Goal: Task Accomplishment & Management: Manage account settings

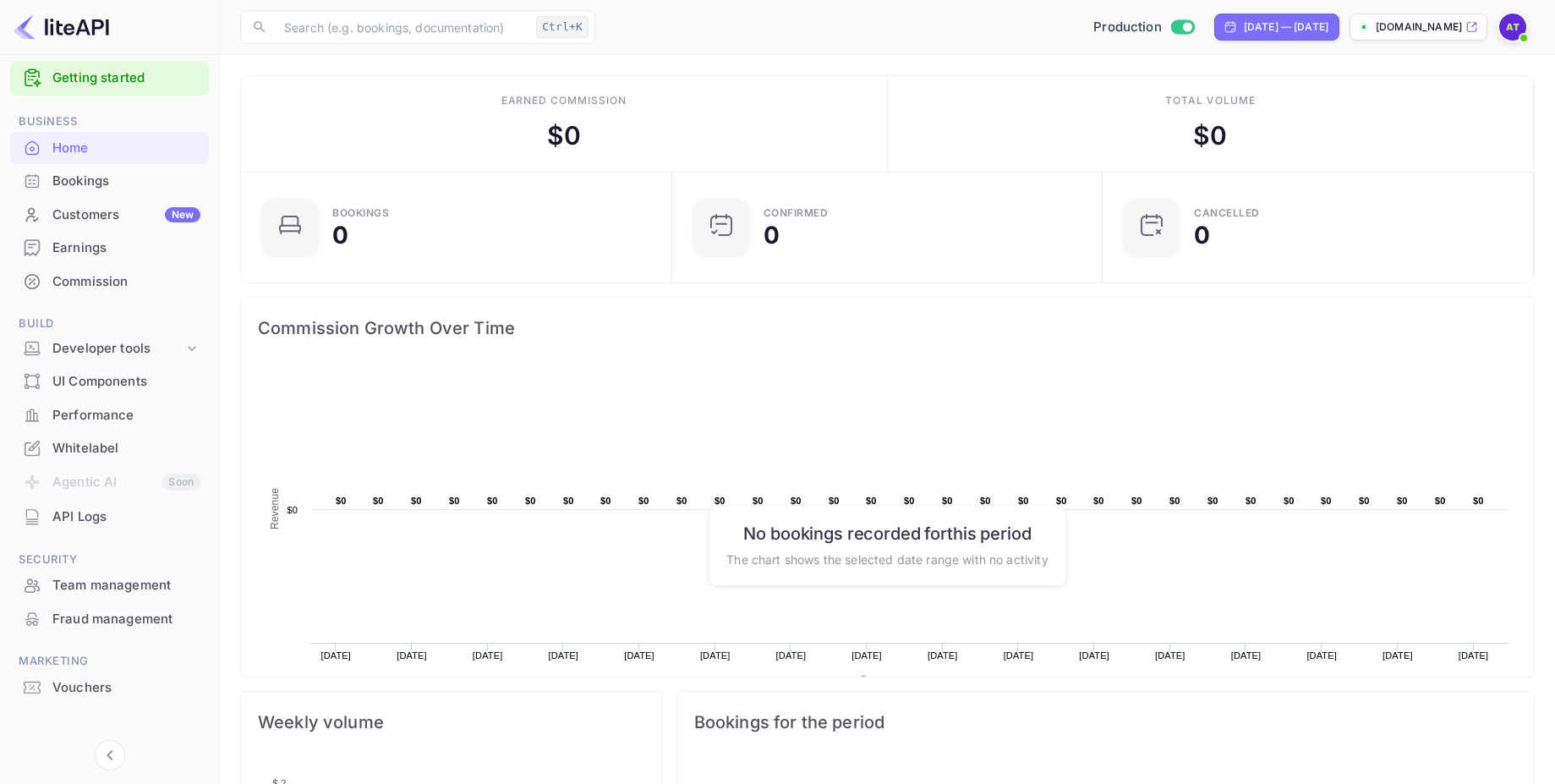
scroll to position [31, 0]
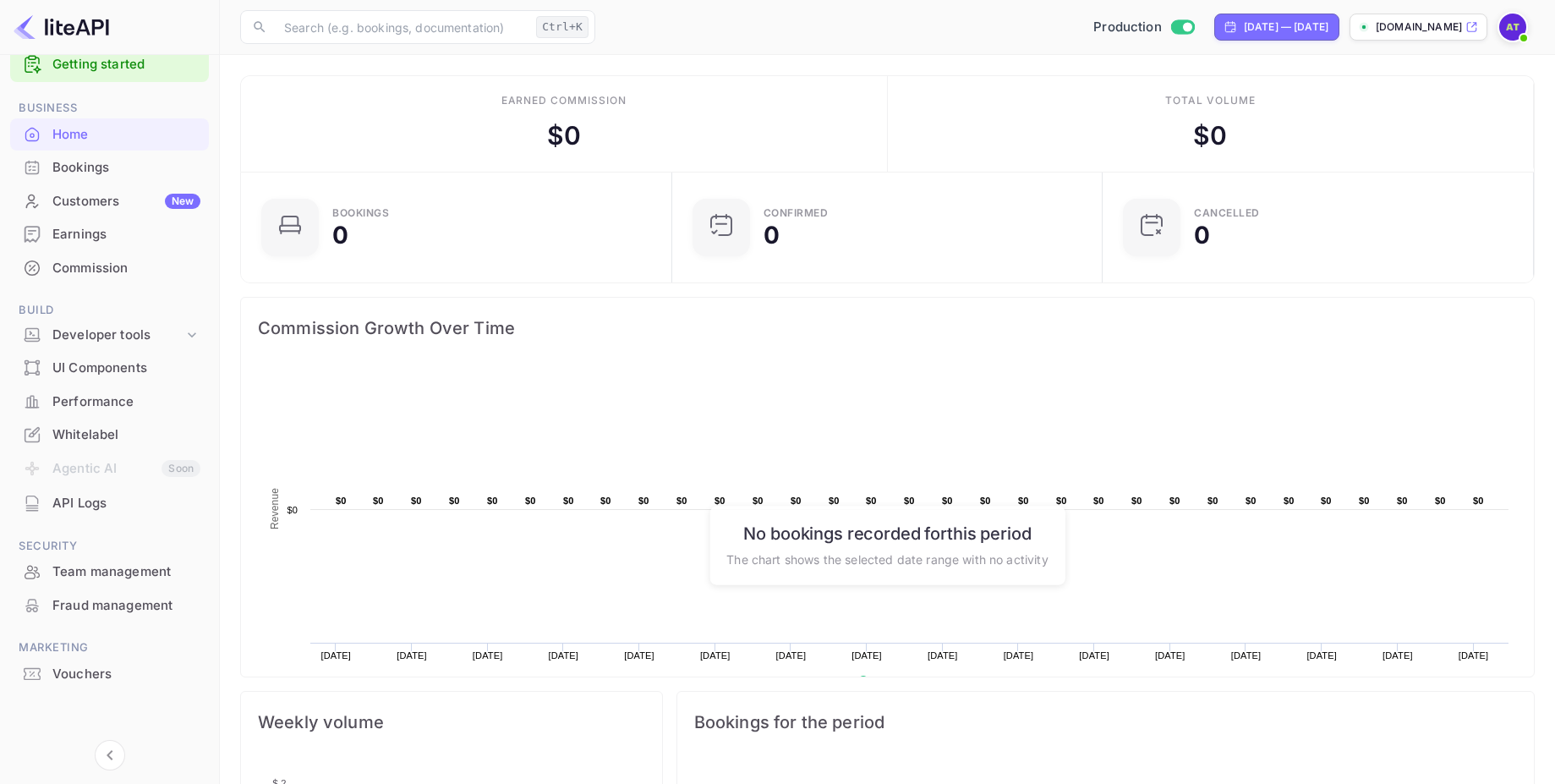
click at [119, 439] on div "Whitelabel" at bounding box center [126, 435] width 148 height 19
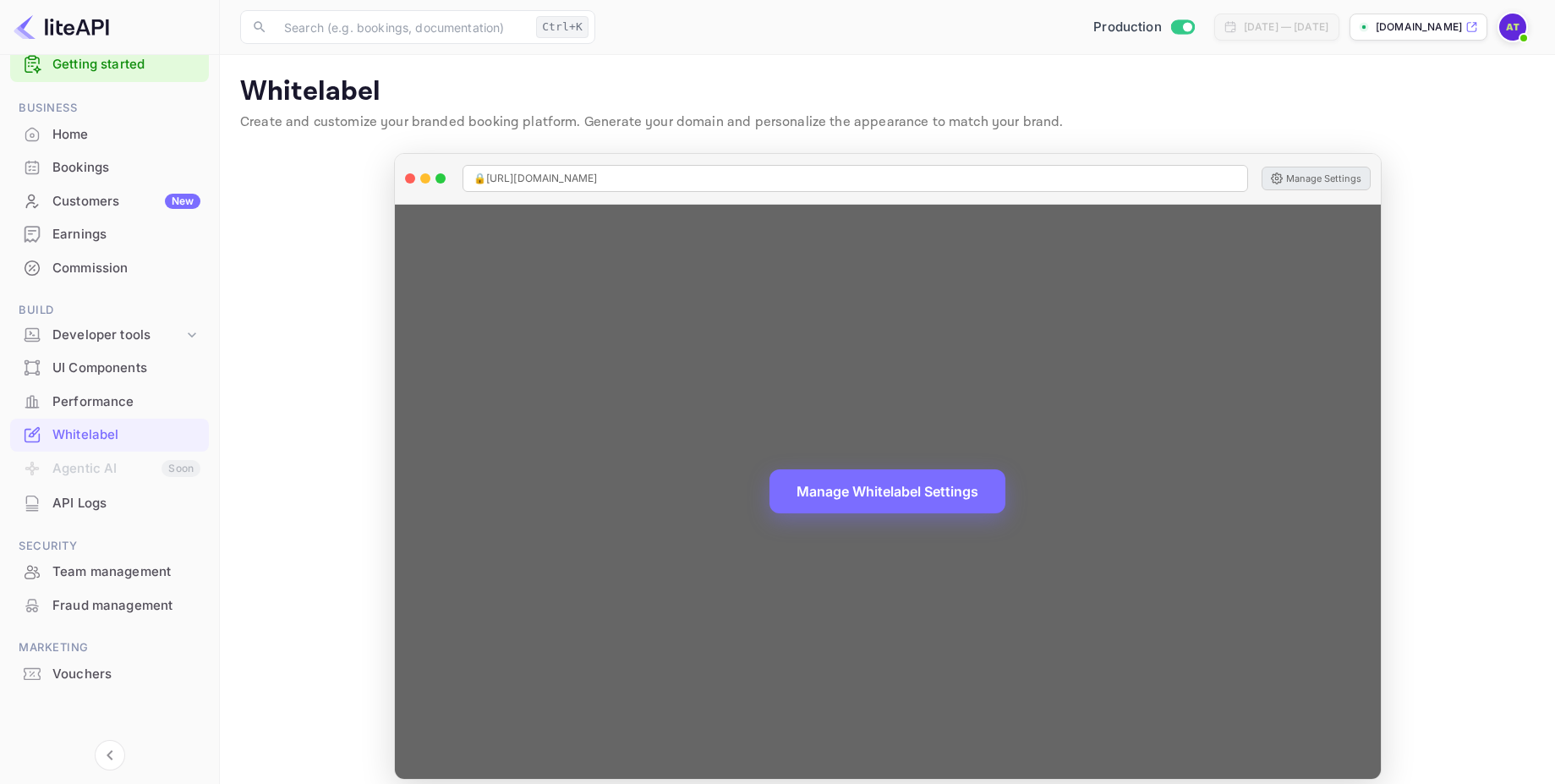
click at [1310, 172] on button "Manage Settings" at bounding box center [1316, 178] width 109 height 24
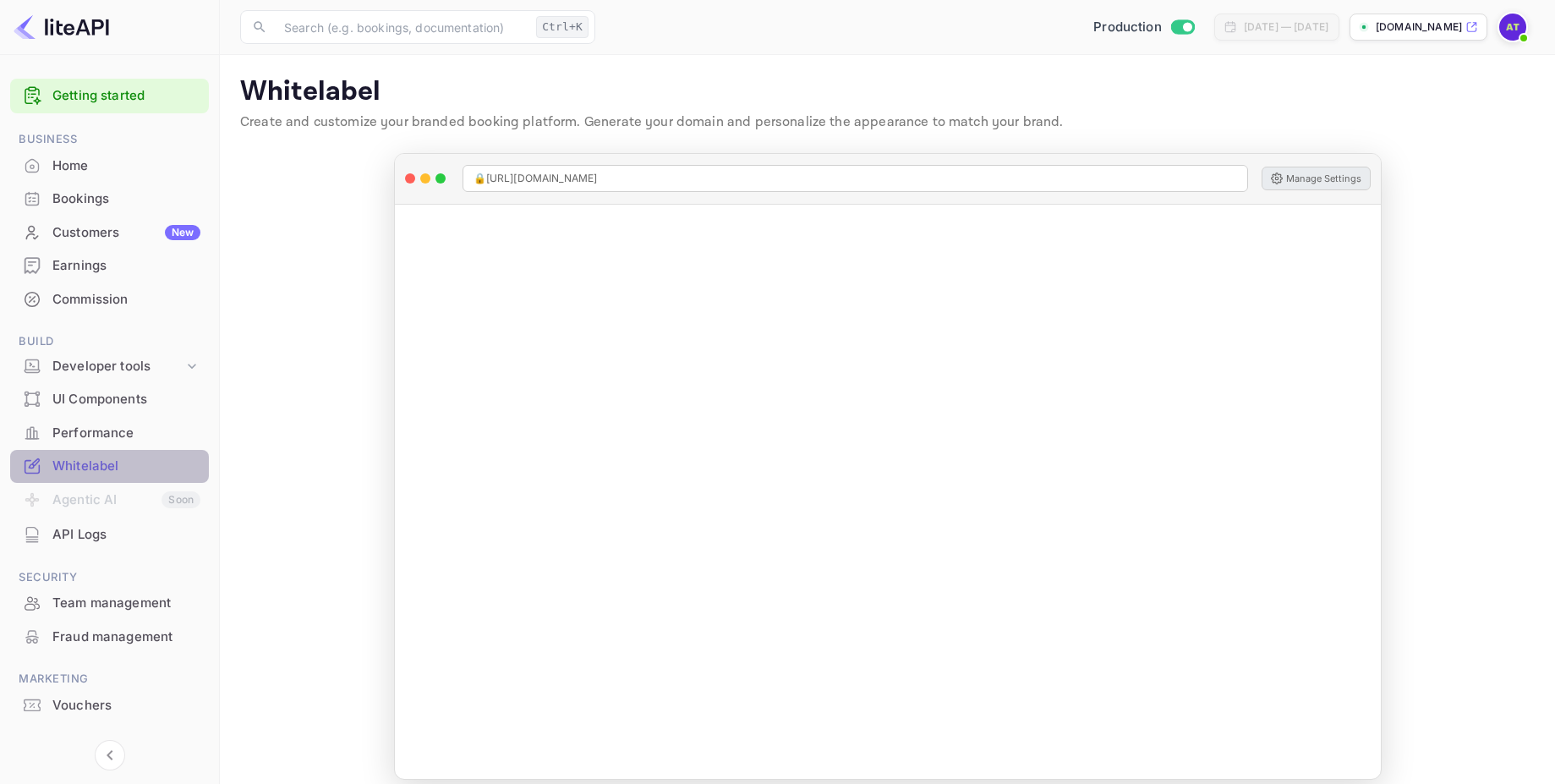
click at [106, 461] on div "Whitelabel" at bounding box center [126, 467] width 148 height 19
click at [100, 232] on div "Customers New" at bounding box center [126, 233] width 148 height 19
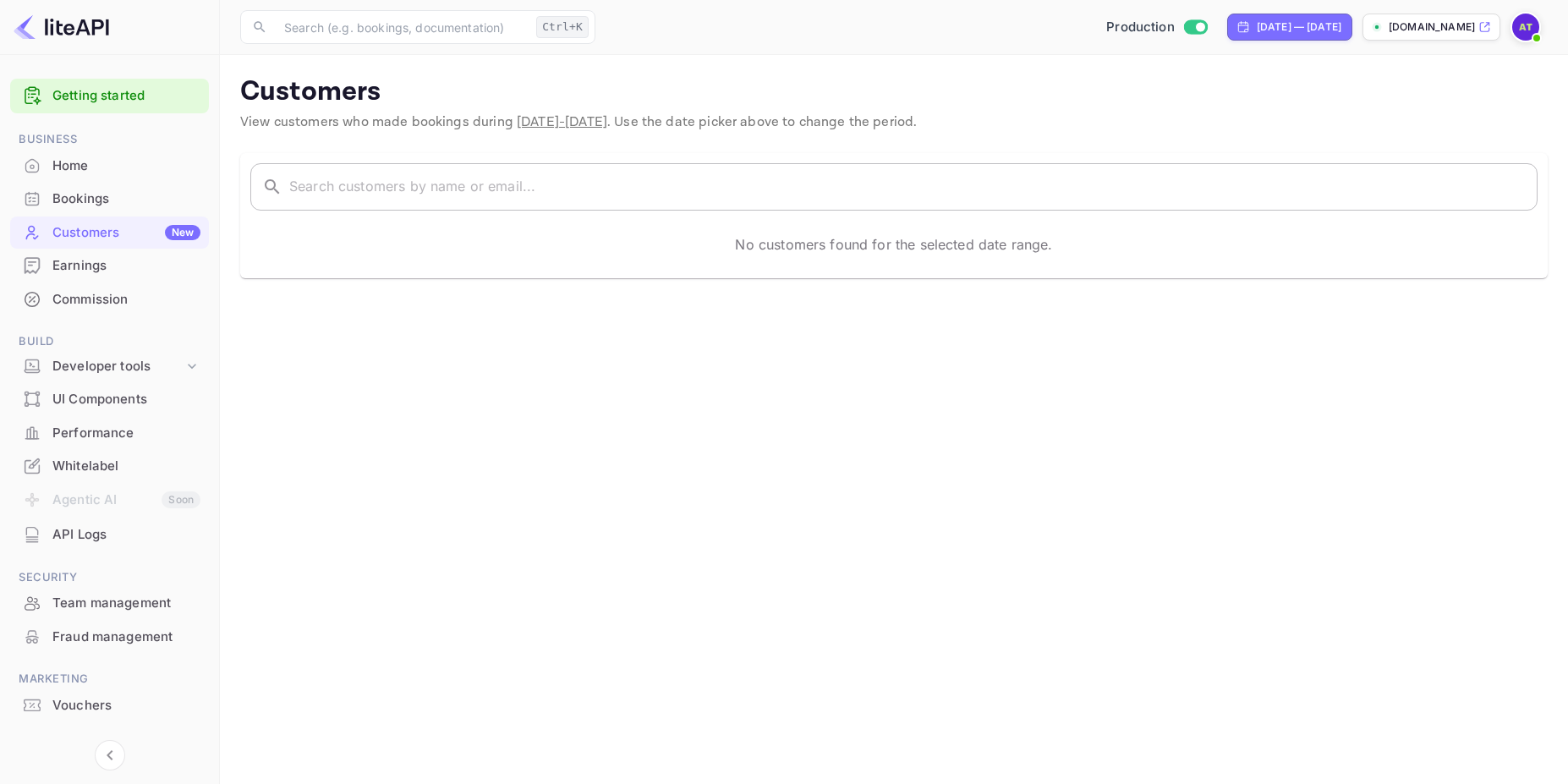
click at [665, 187] on input "text" at bounding box center [913, 187] width 1248 height 47
click at [1257, 19] on div "[DATE] — [DATE]" at bounding box center [1299, 26] width 85 height 15
select select "6"
select select "2025"
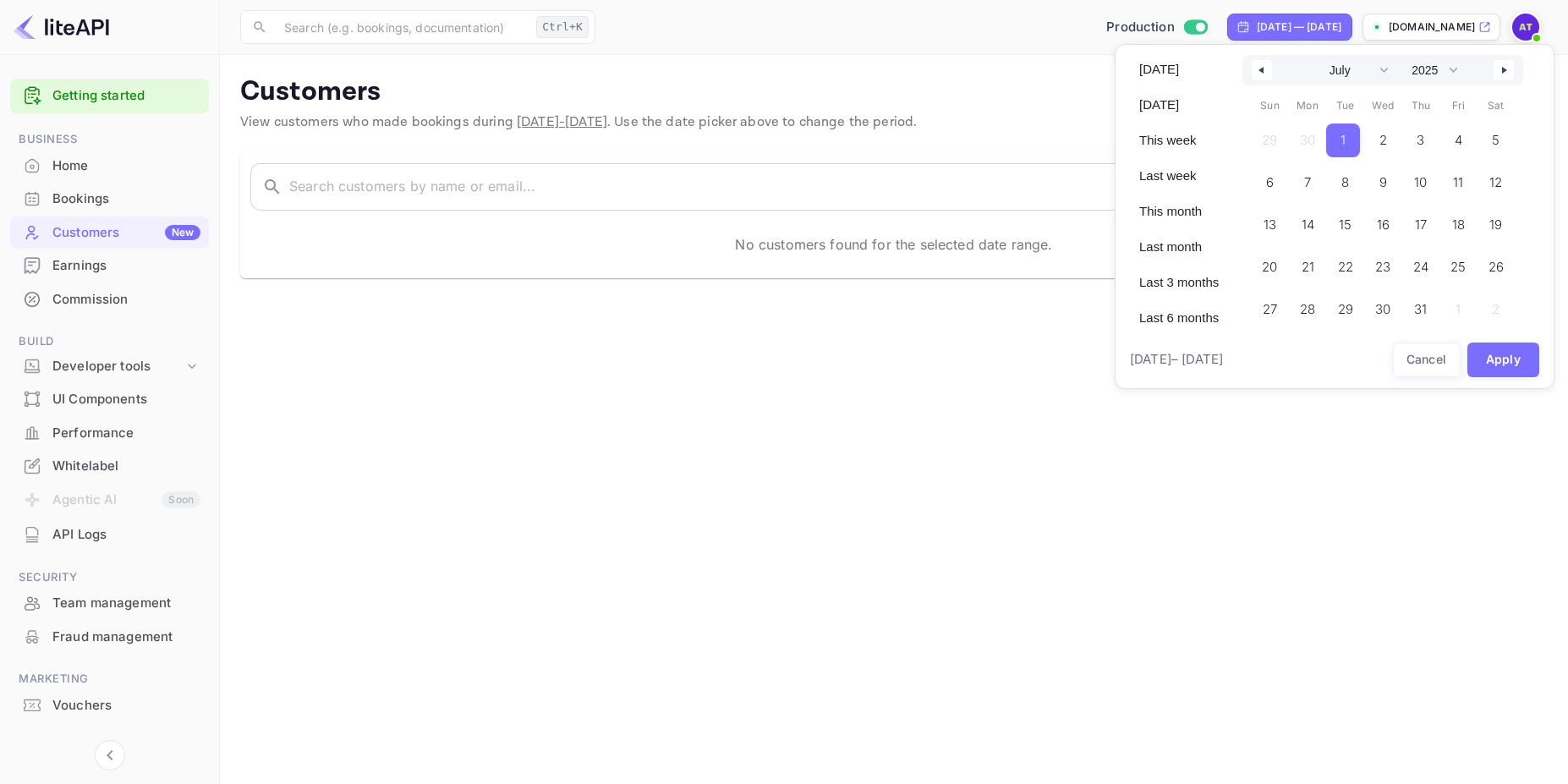
click at [1348, 145] on span "1" at bounding box center [1343, 140] width 34 height 34
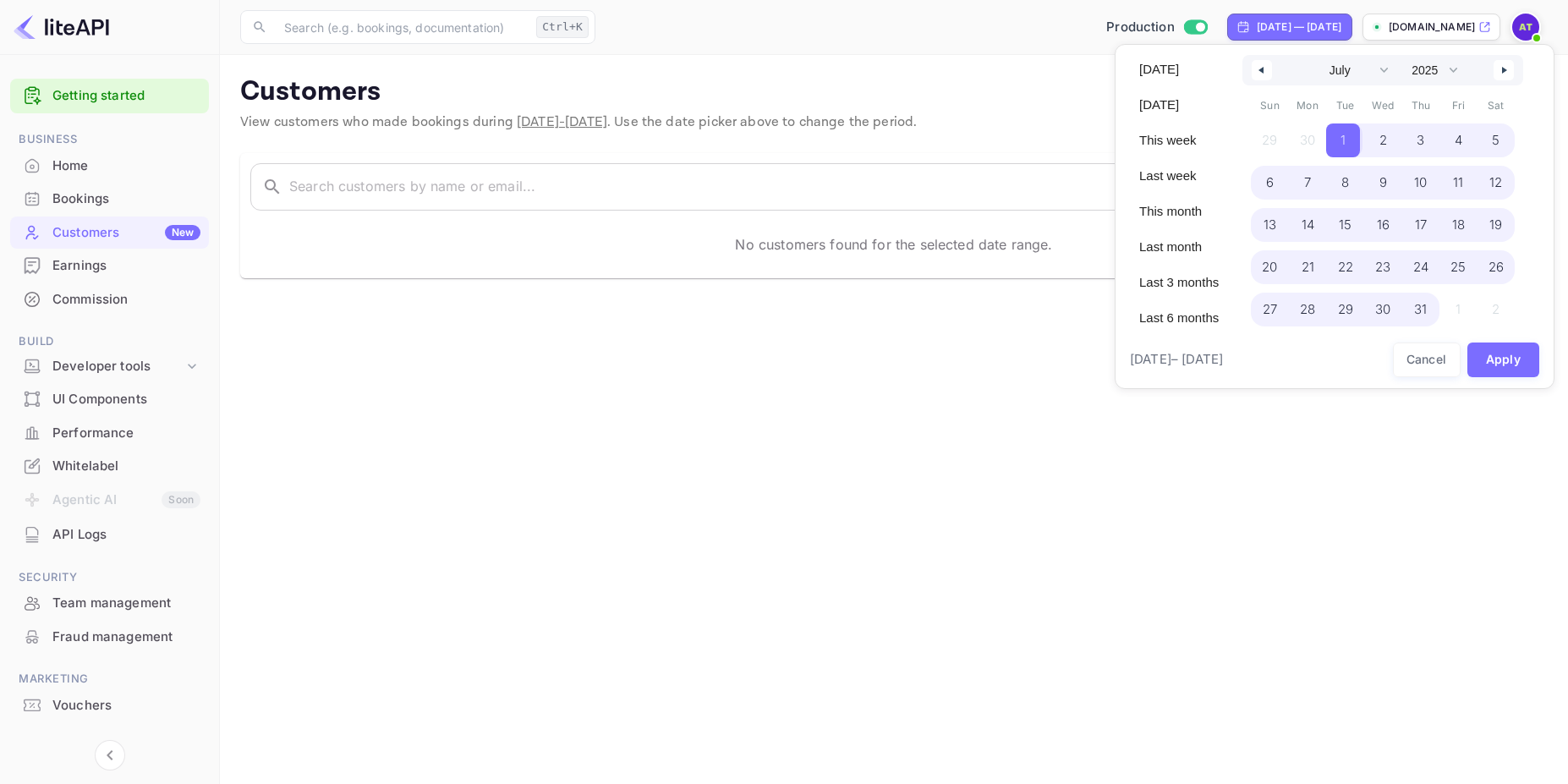
click at [1415, 303] on span "31" at bounding box center [1420, 309] width 13 height 31
select select "5"
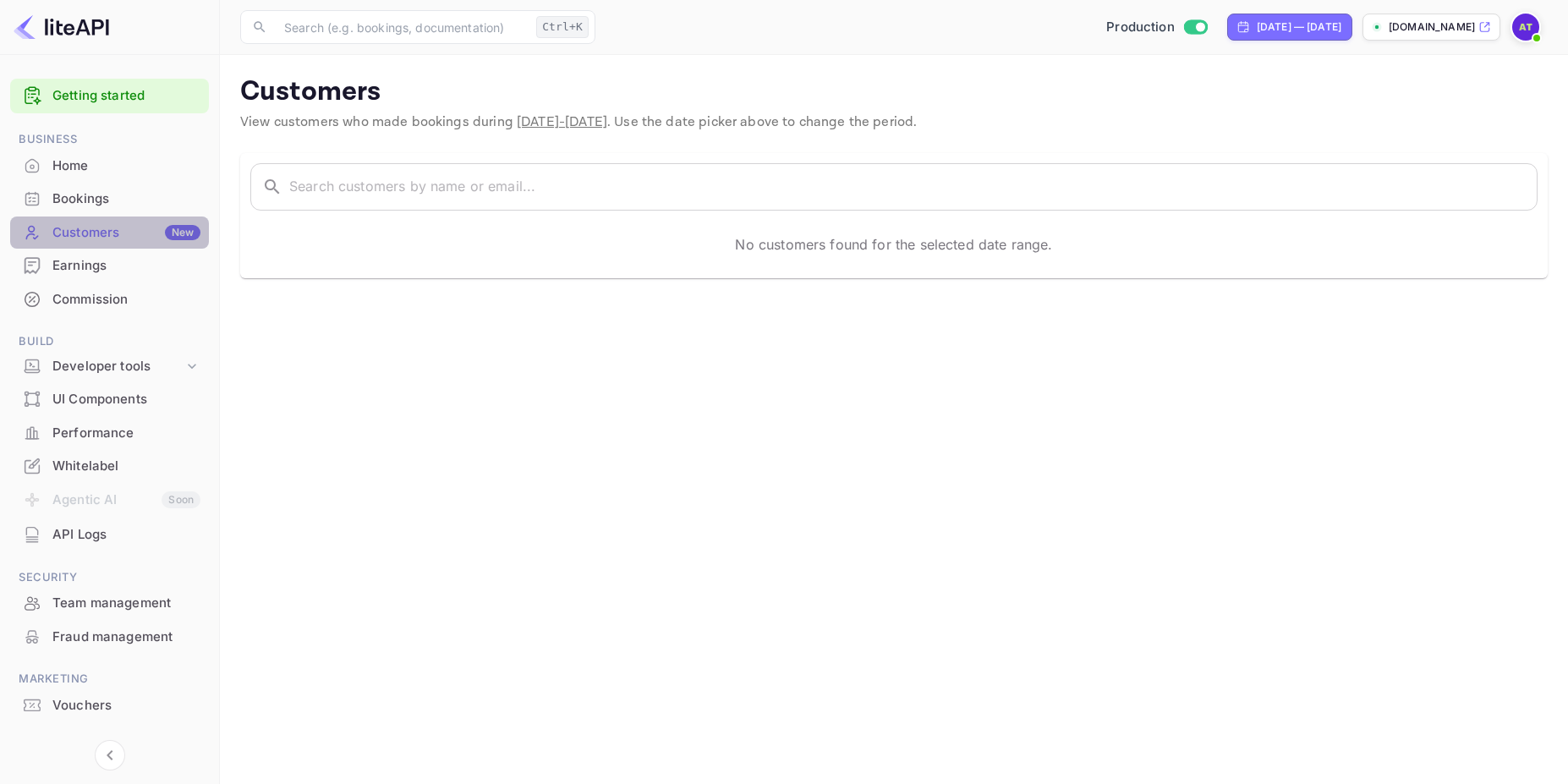
click at [91, 234] on div "Customers New" at bounding box center [126, 233] width 148 height 19
click at [1480, 27] on icon at bounding box center [1484, 27] width 10 height 10
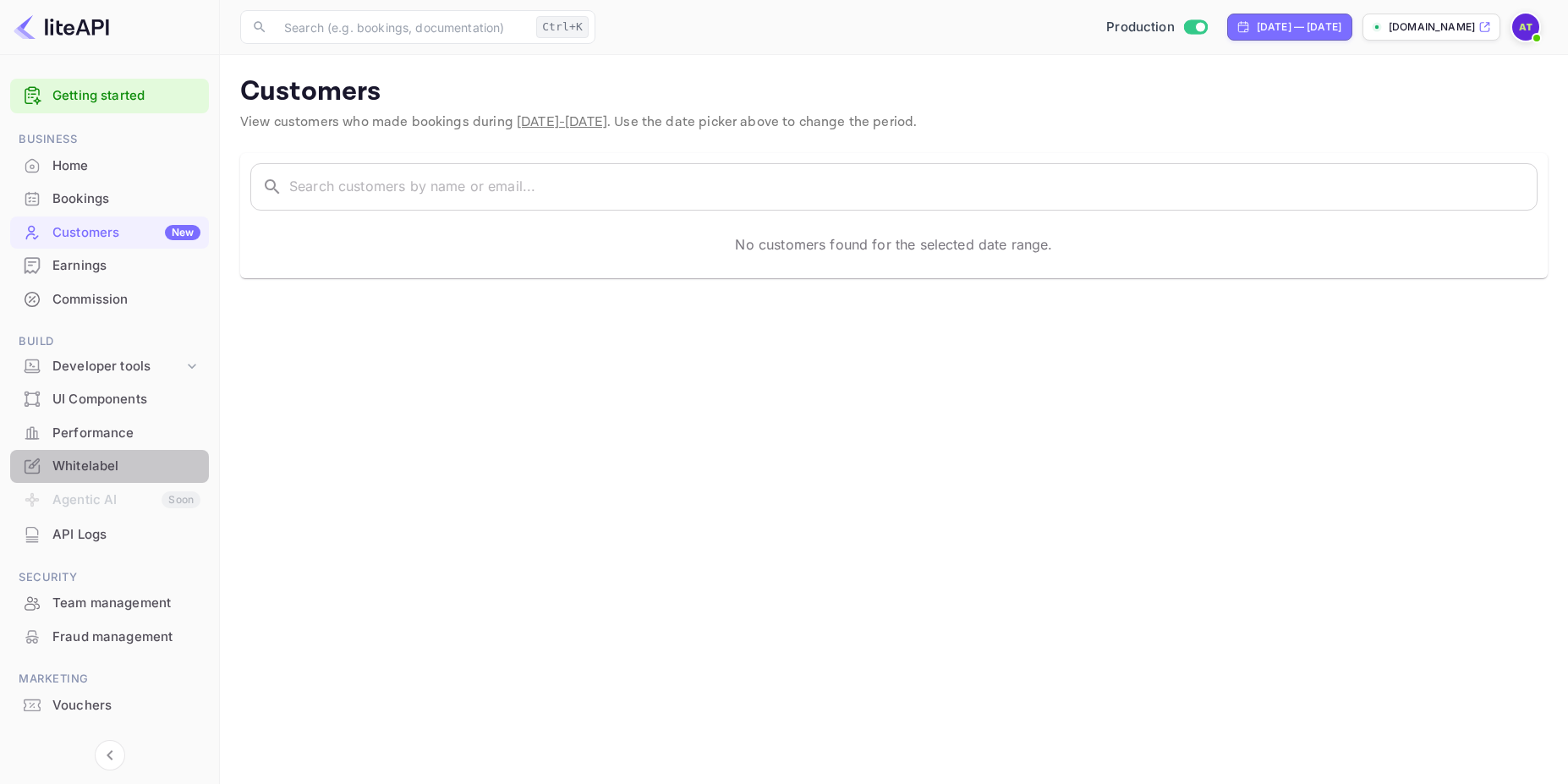
click at [101, 467] on div "Whitelabel" at bounding box center [126, 467] width 148 height 19
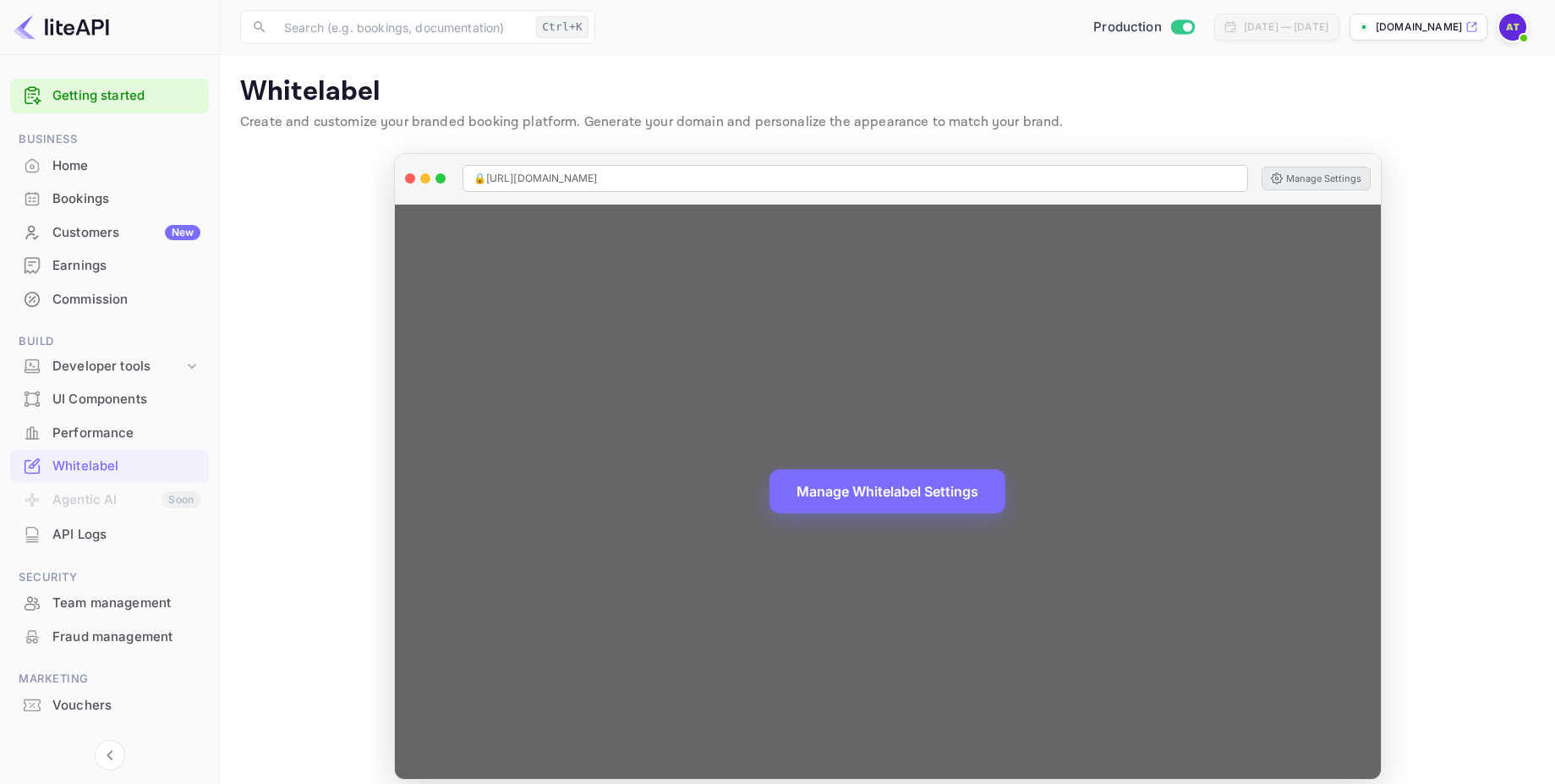
click at [1295, 168] on button "Manage Settings" at bounding box center [1316, 178] width 109 height 24
